Goal: Task Accomplishment & Management: Use online tool/utility

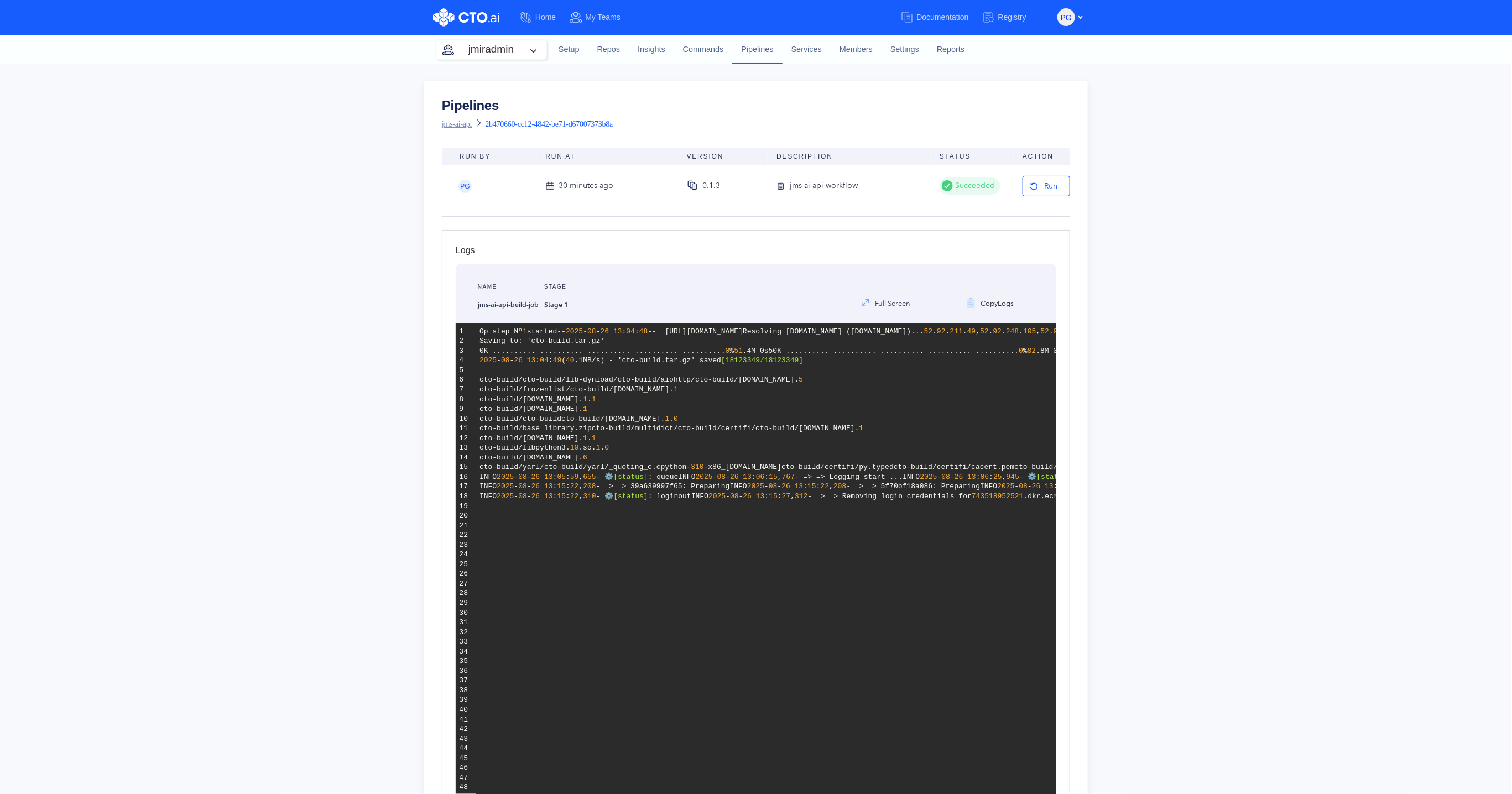
click at [459, 124] on link "jms-ai-api" at bounding box center [456, 124] width 30 height 8
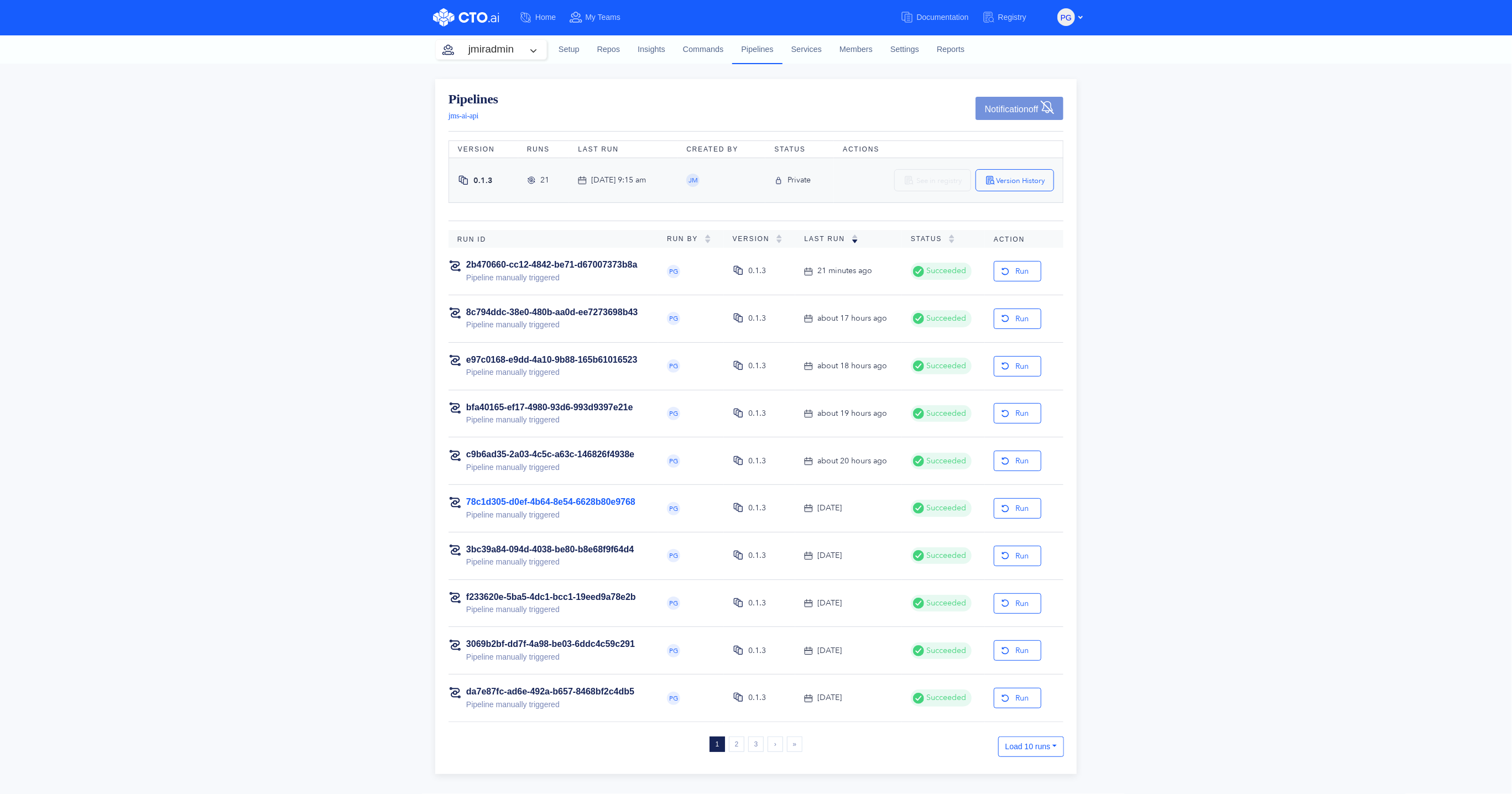
click at [610, 499] on link "78c1d305-d0ef-4b64-8e54-6628b80e9768" at bounding box center [551, 502] width 169 height 9
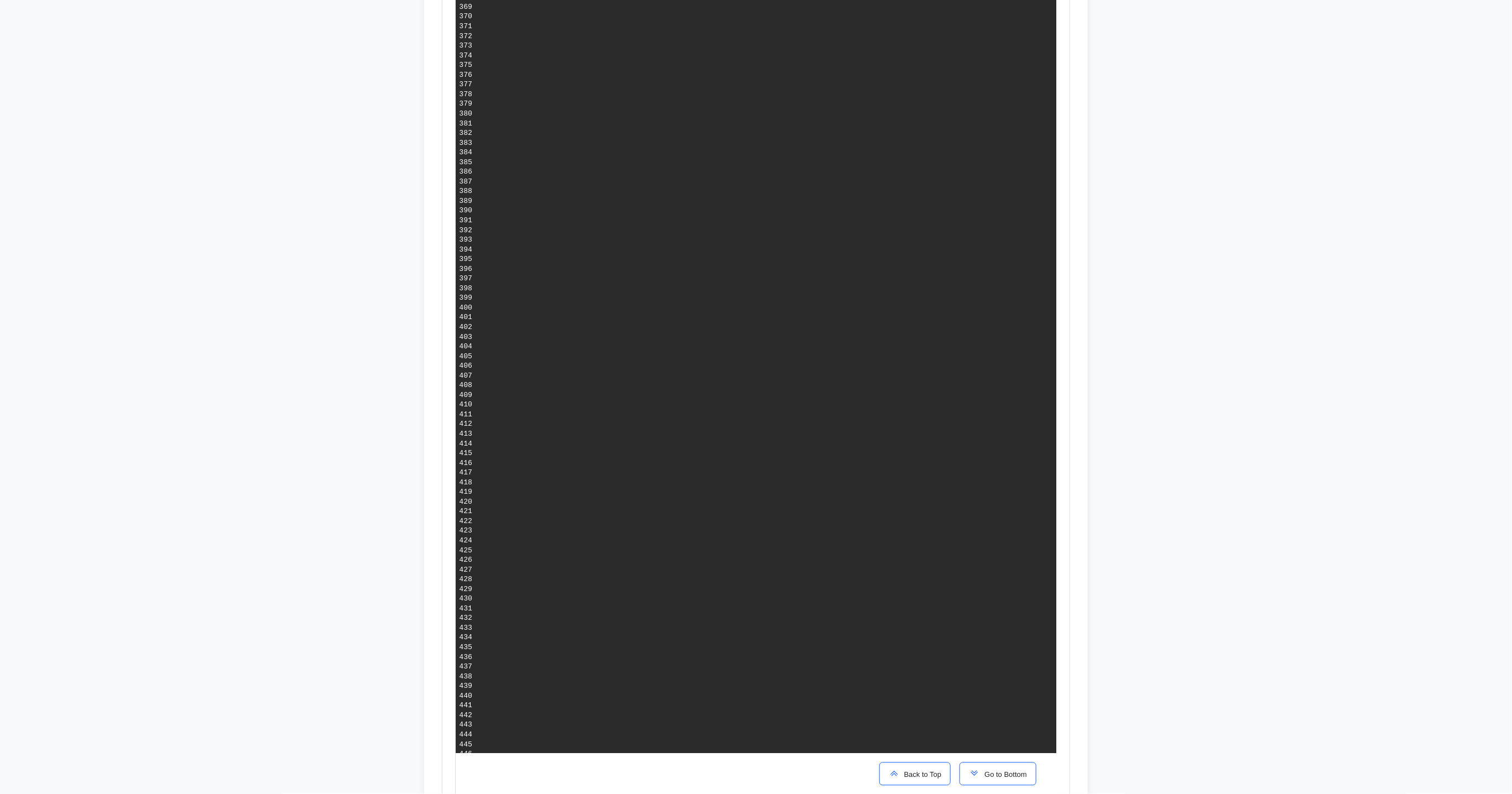
scroll to position [3965, 0]
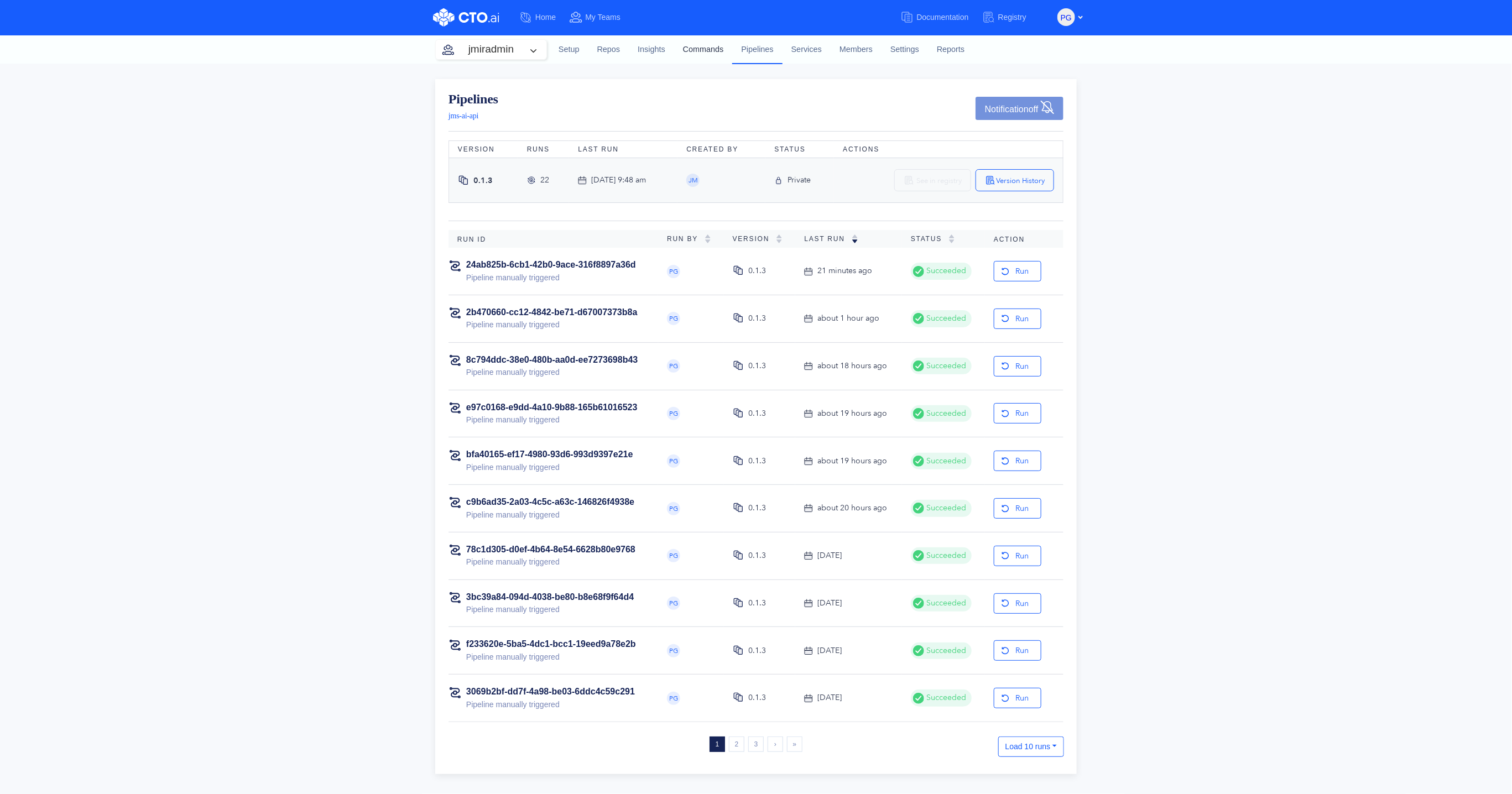
click at [700, 54] on link "Commands" at bounding box center [703, 49] width 59 height 30
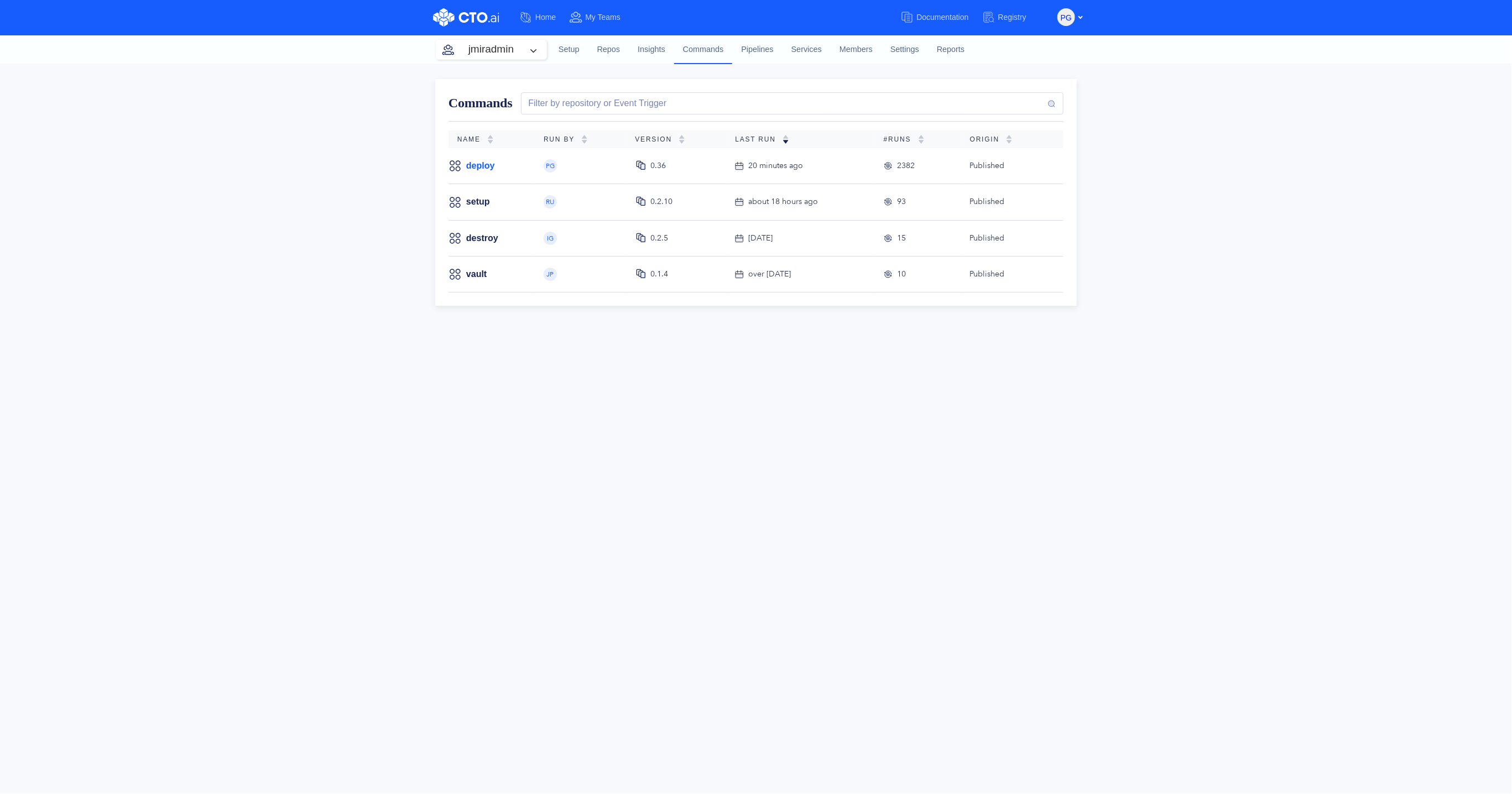
click at [479, 168] on link "deploy" at bounding box center [481, 166] width 29 height 12
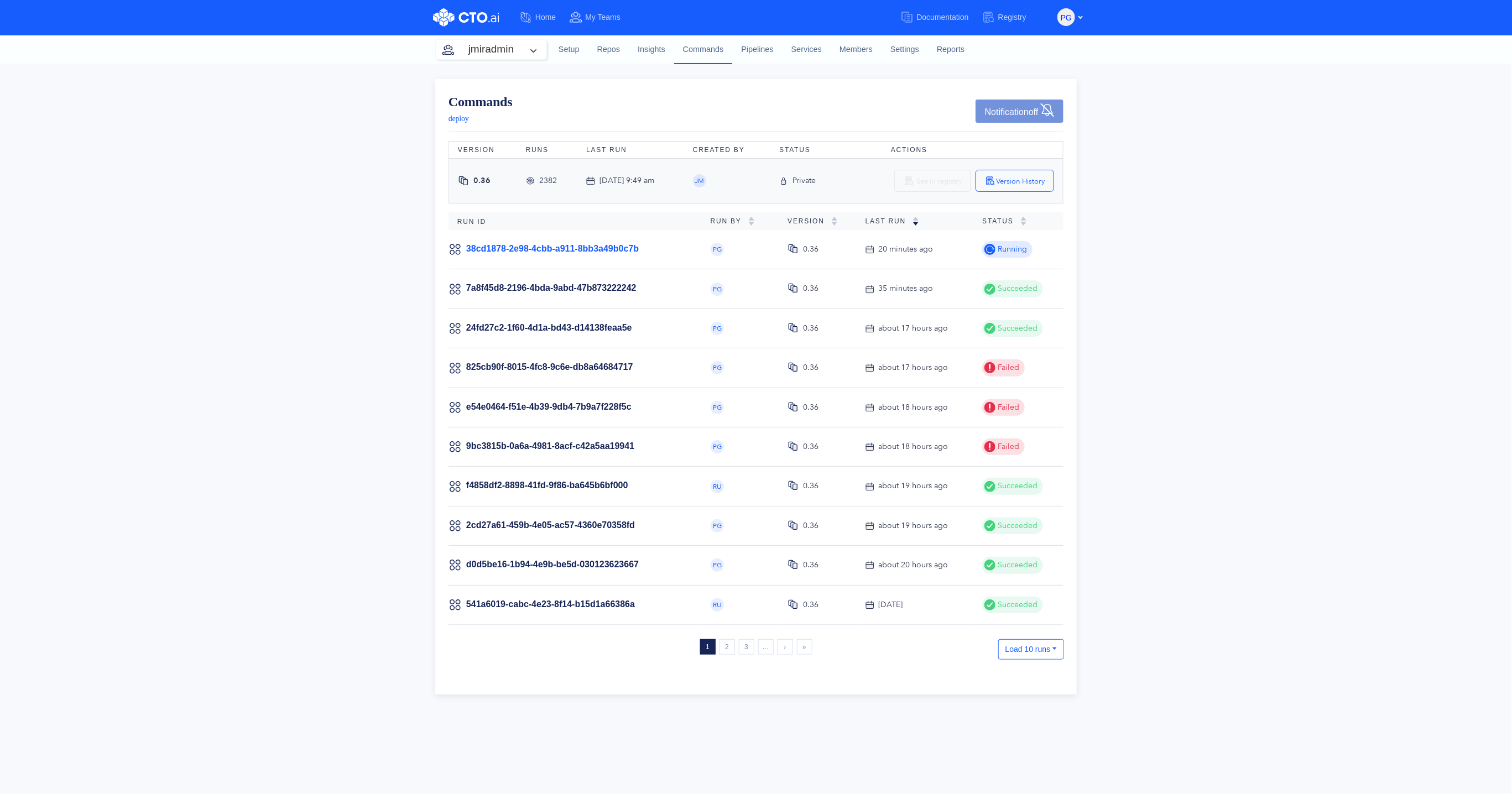
click at [557, 247] on link "38cd1878-2e98-4cbb-a911-8bb3a49b0c7b" at bounding box center [553, 248] width 172 height 9
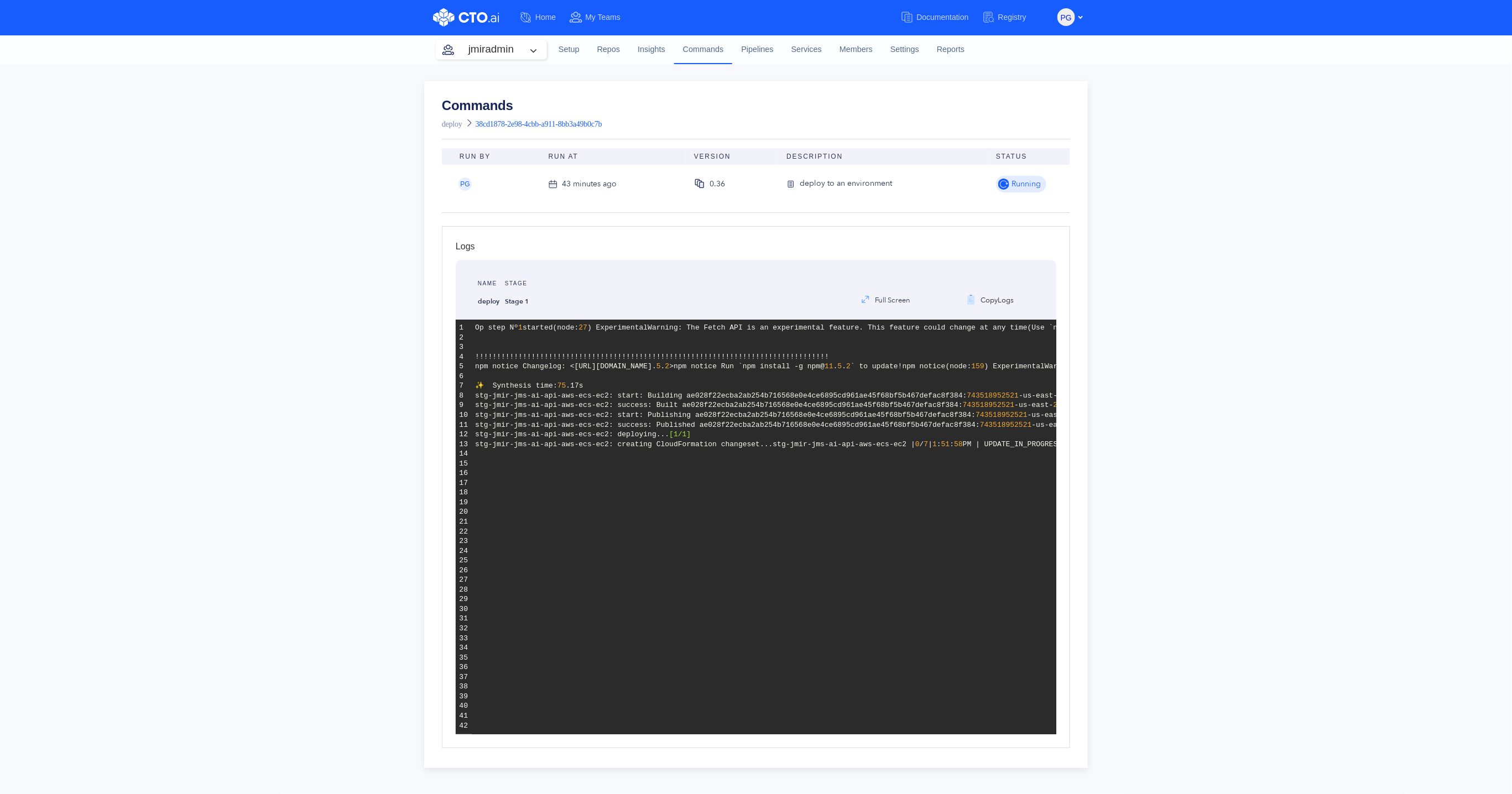
click at [1013, 182] on span "Running" at bounding box center [1025, 184] width 32 height 12
click at [700, 50] on link "Commands" at bounding box center [703, 49] width 59 height 29
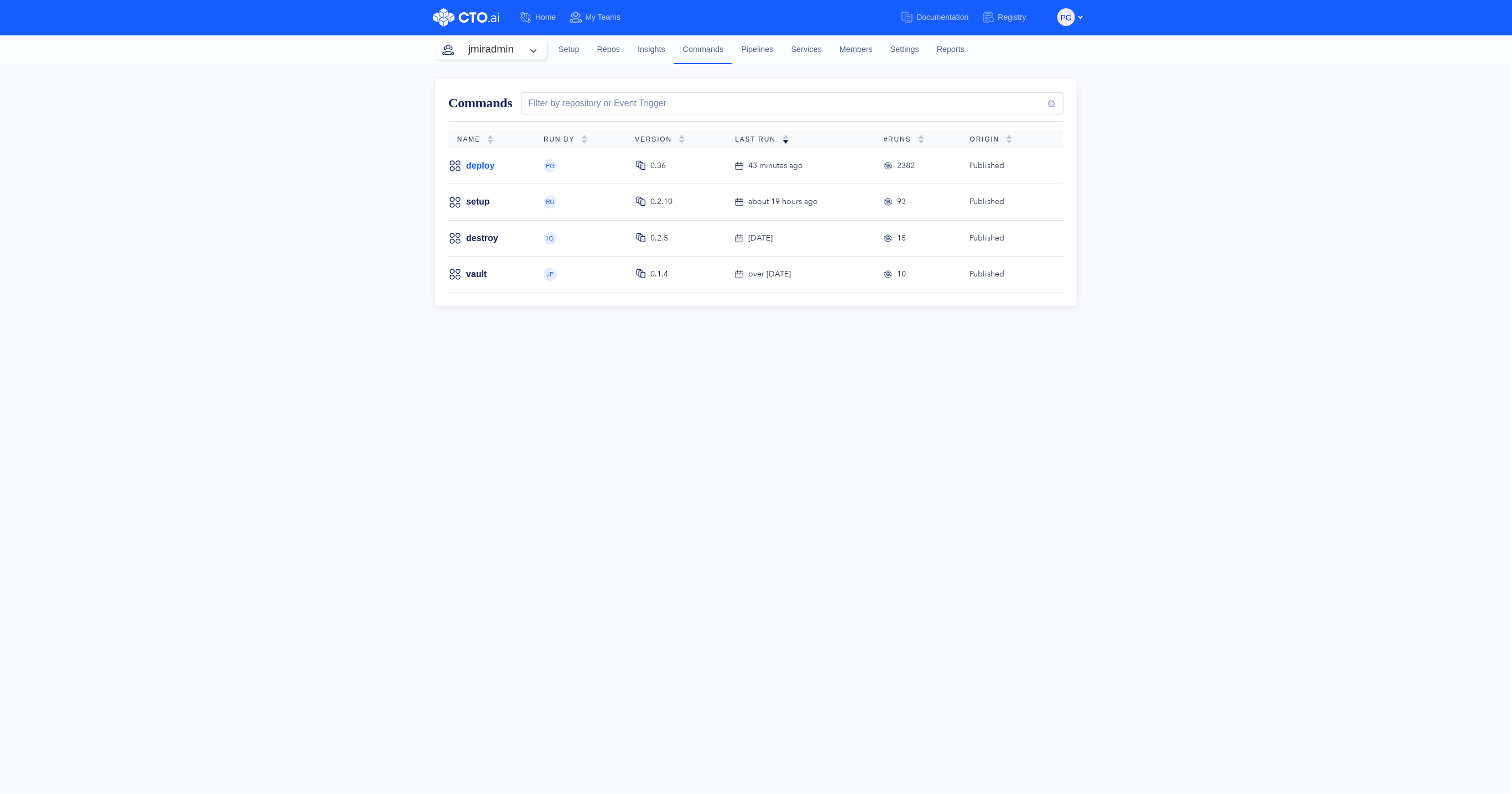
click at [482, 166] on link "deploy" at bounding box center [481, 166] width 29 height 12
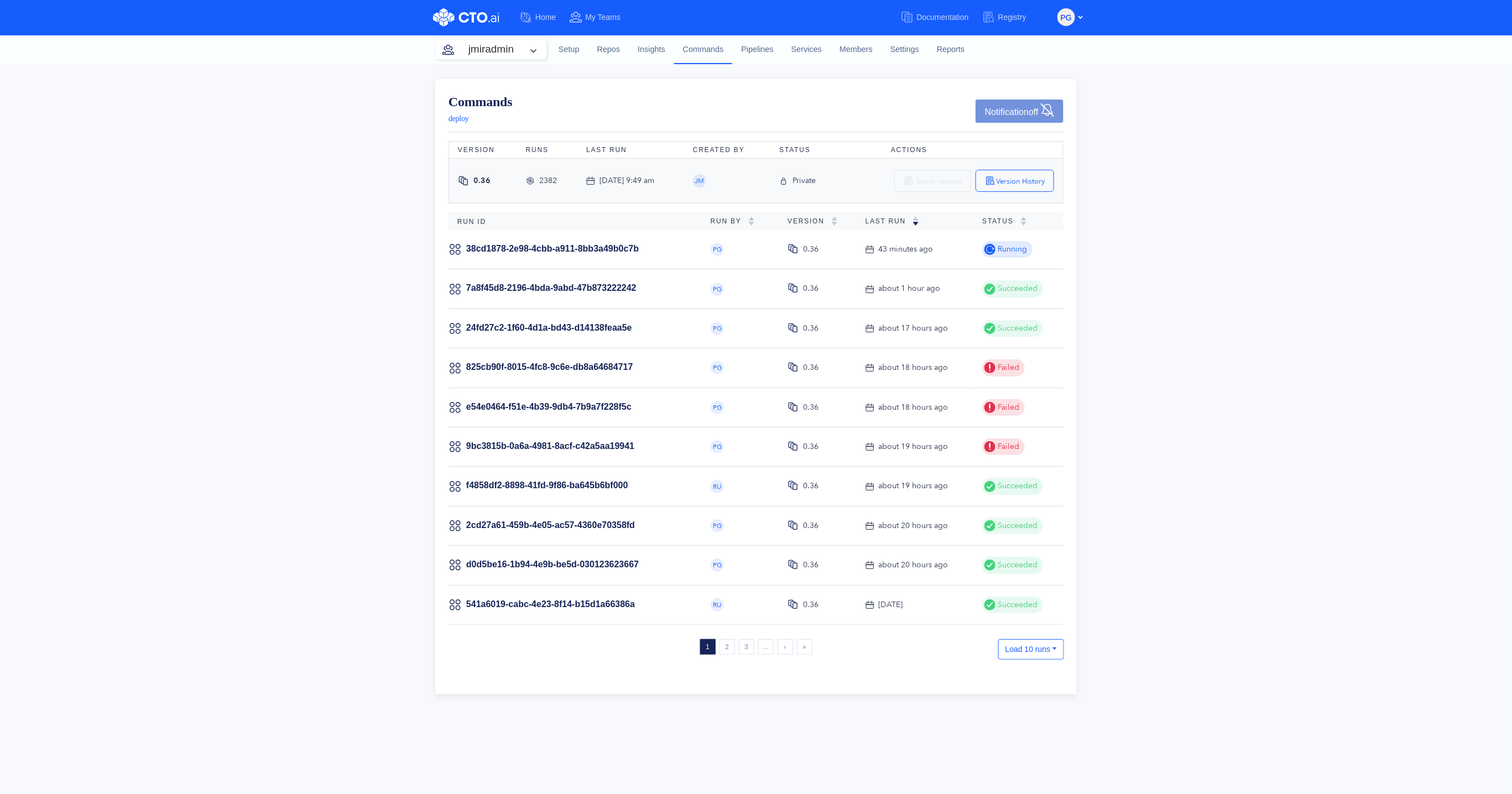
click at [996, 253] on span "Running" at bounding box center [1012, 249] width 32 height 12
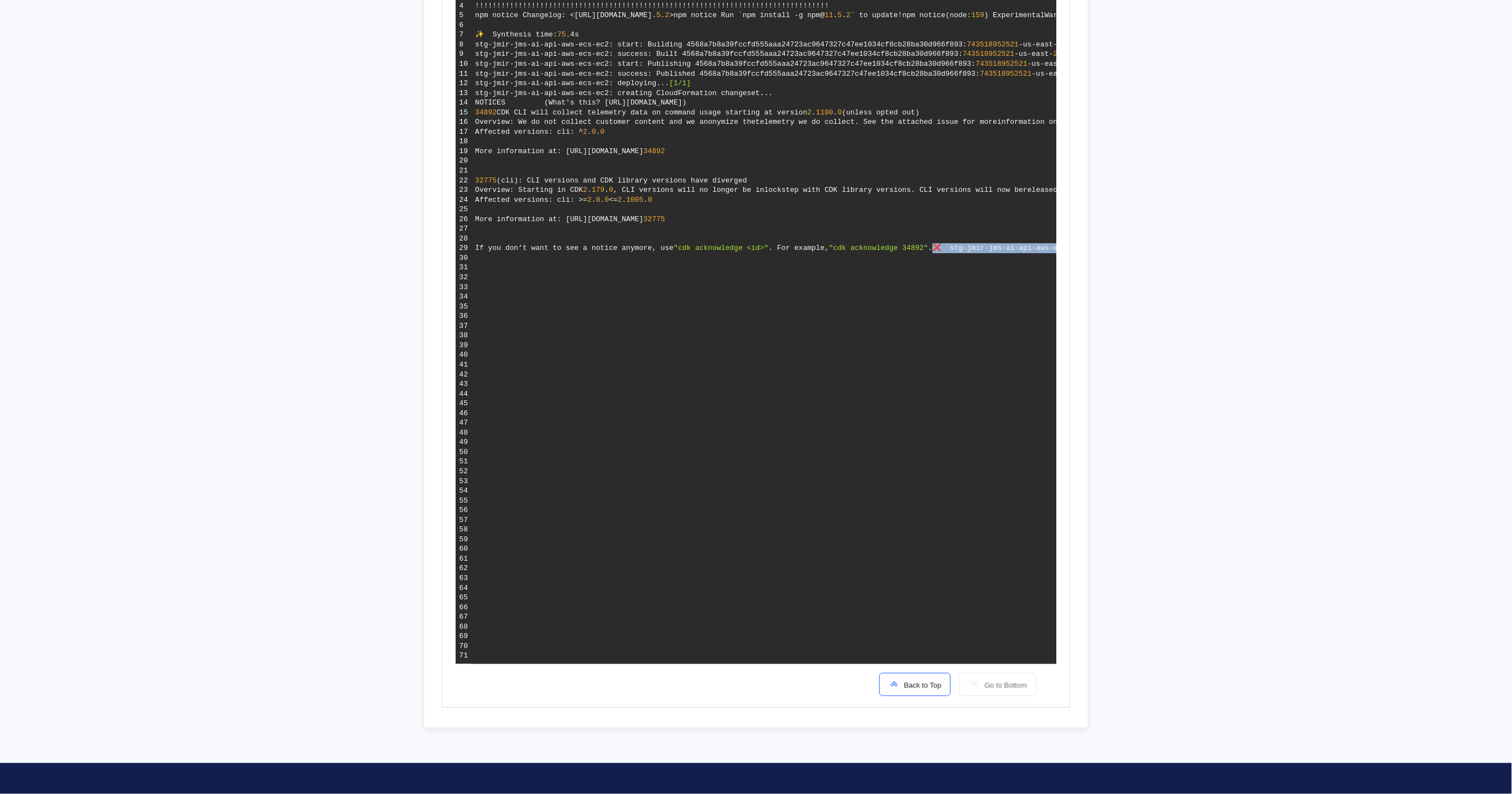
drag, startPoint x: 990, startPoint y: 637, endPoint x: 470, endPoint y: 633, distance: 520.0
click at [471, 633] on pre "Op step Nº 1 started (node: 27 ) ExperimentalWarning: The Fetch API is an exper…" at bounding box center [763, 316] width 584 height 696
copy span "❌ stg-jmir-jms-ai-api-aws-ecs-ec2 failed: ValidationError: Stack:arn:aws:cloudf…"
